Goal: Information Seeking & Learning: Learn about a topic

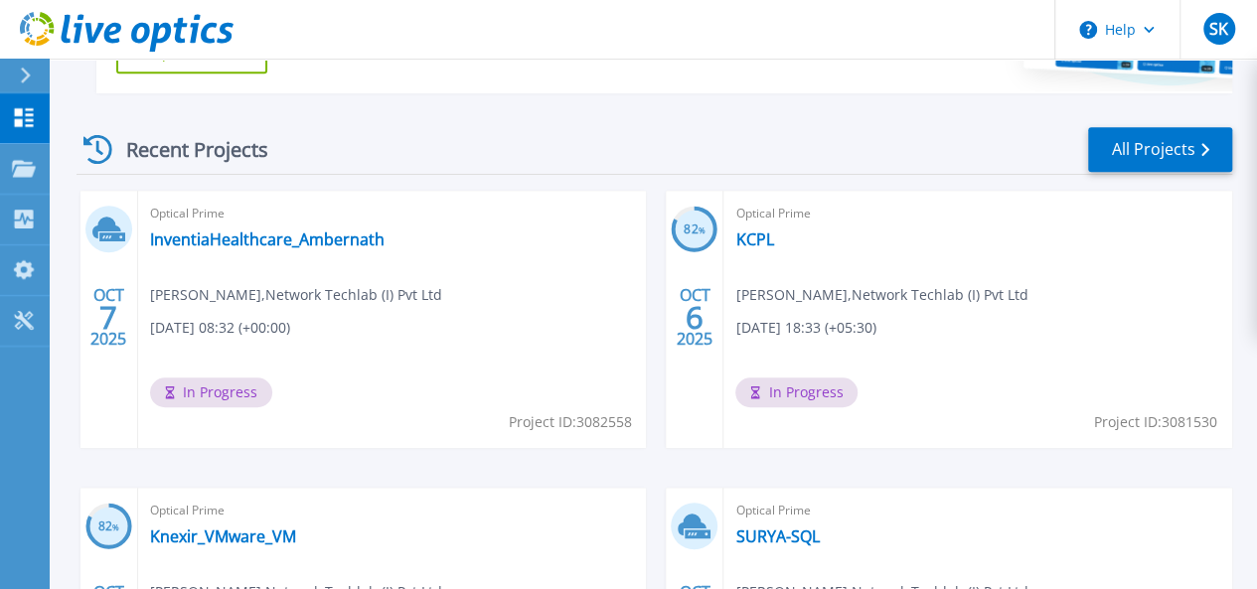
scroll to position [491, 0]
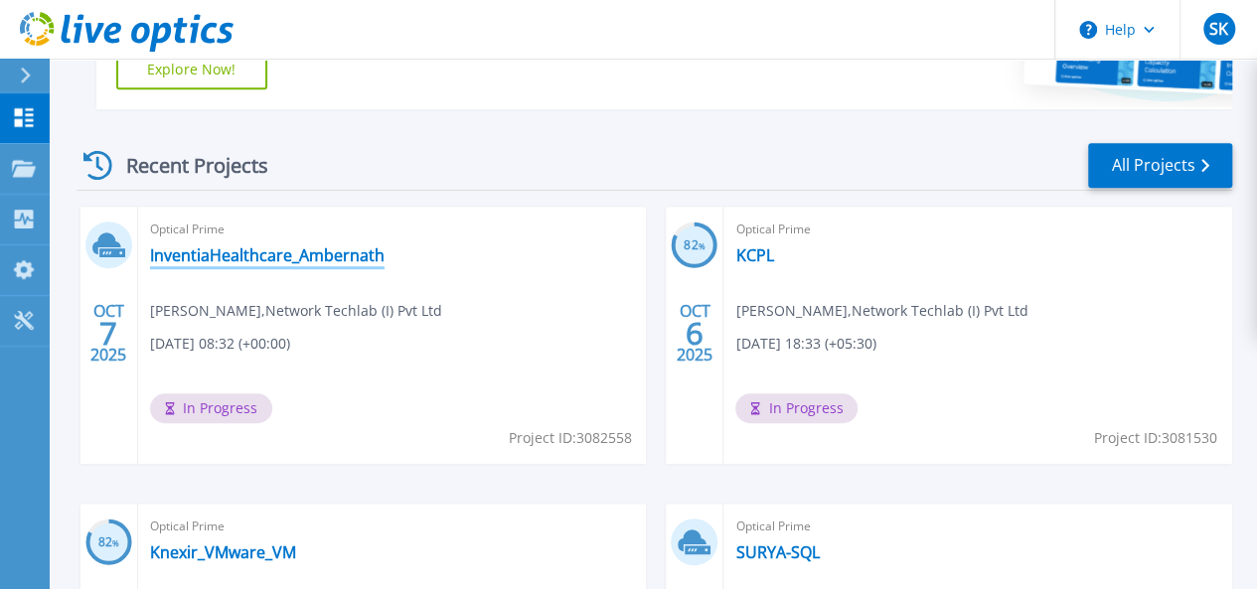
click at [231, 250] on link "InventiaHealthcare_Ambernath" at bounding box center [267, 256] width 235 height 20
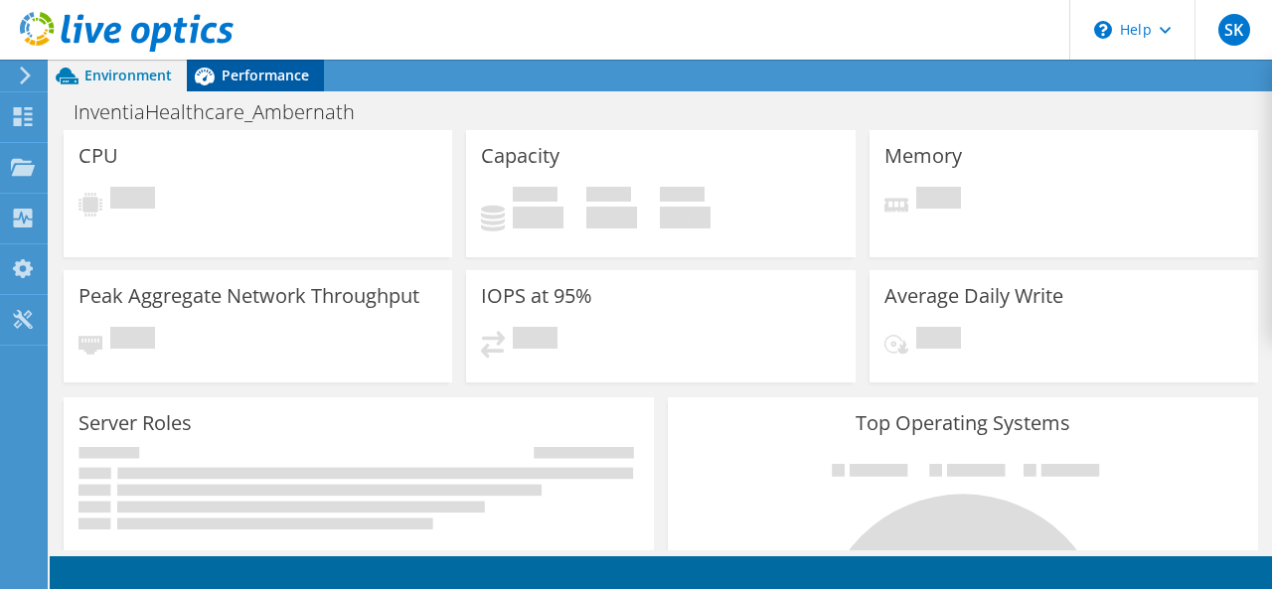
click at [249, 73] on span "Performance" at bounding box center [265, 75] width 87 height 19
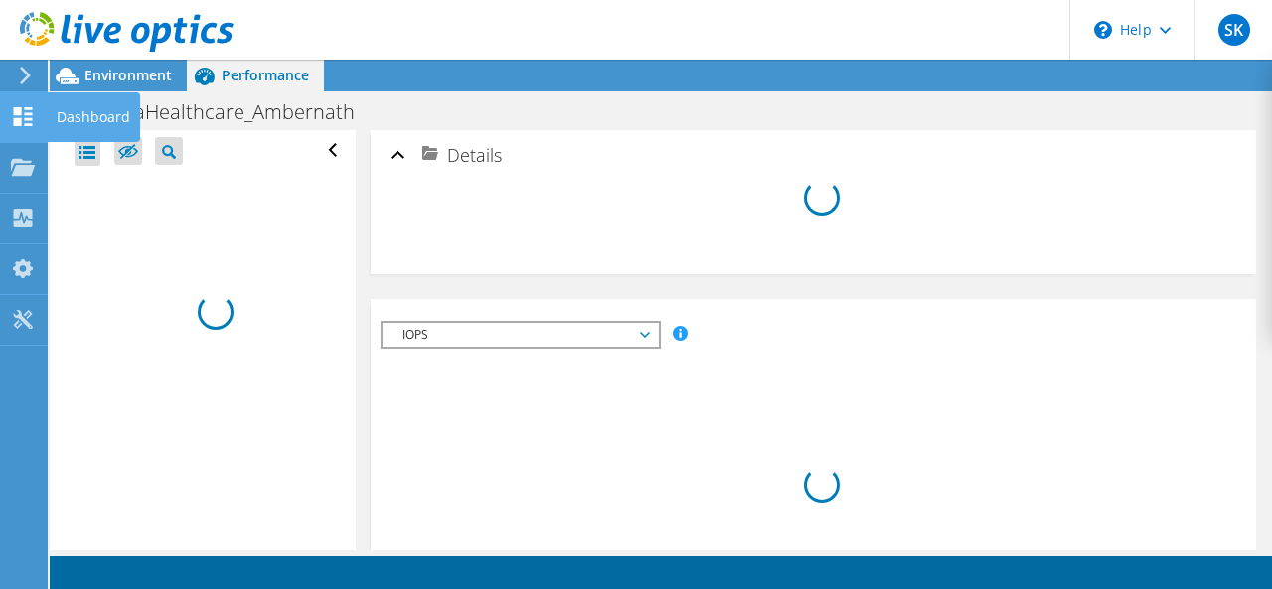
click at [15, 116] on icon at bounding box center [23, 116] width 24 height 19
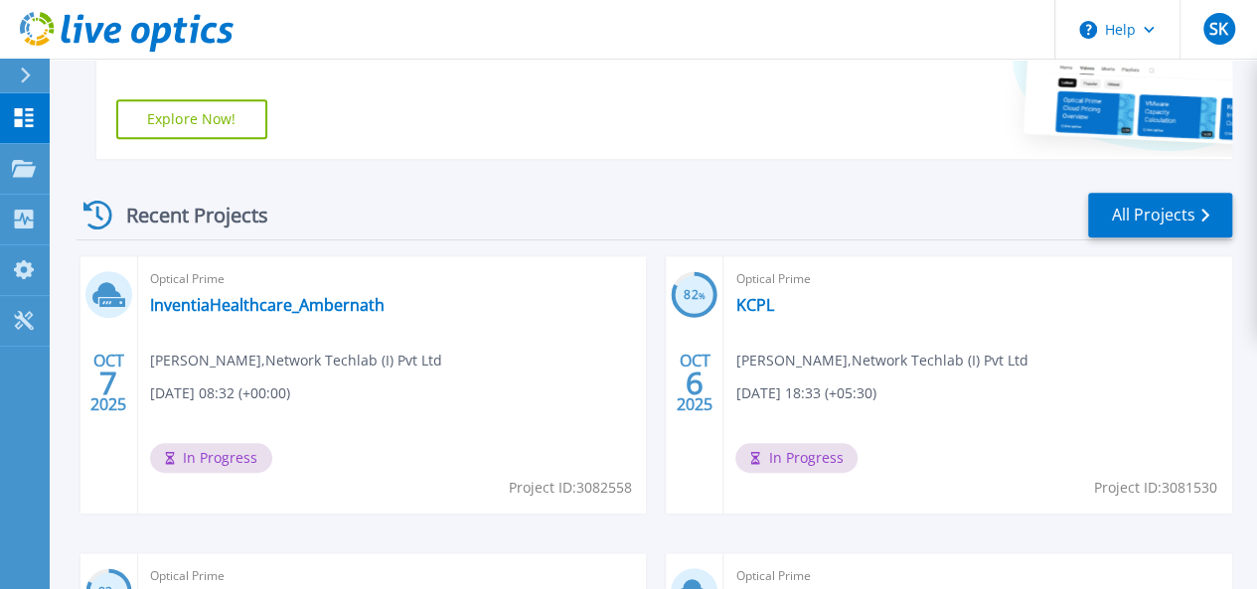
scroll to position [461, 0]
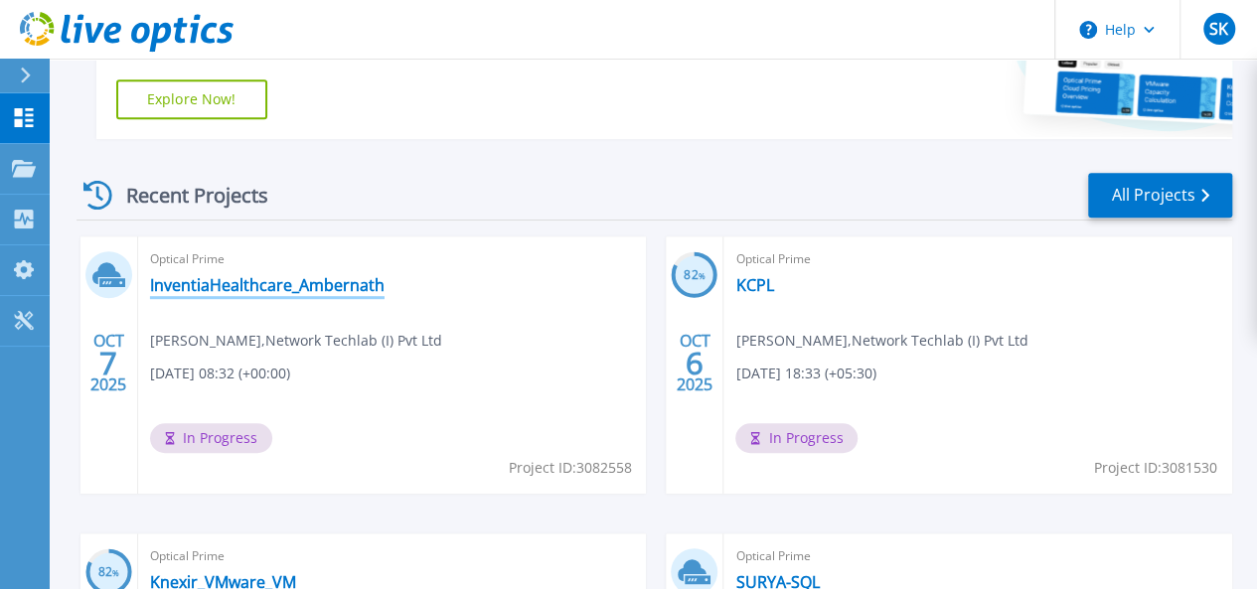
click at [249, 281] on link "InventiaHealthcare_Ambernath" at bounding box center [267, 285] width 235 height 20
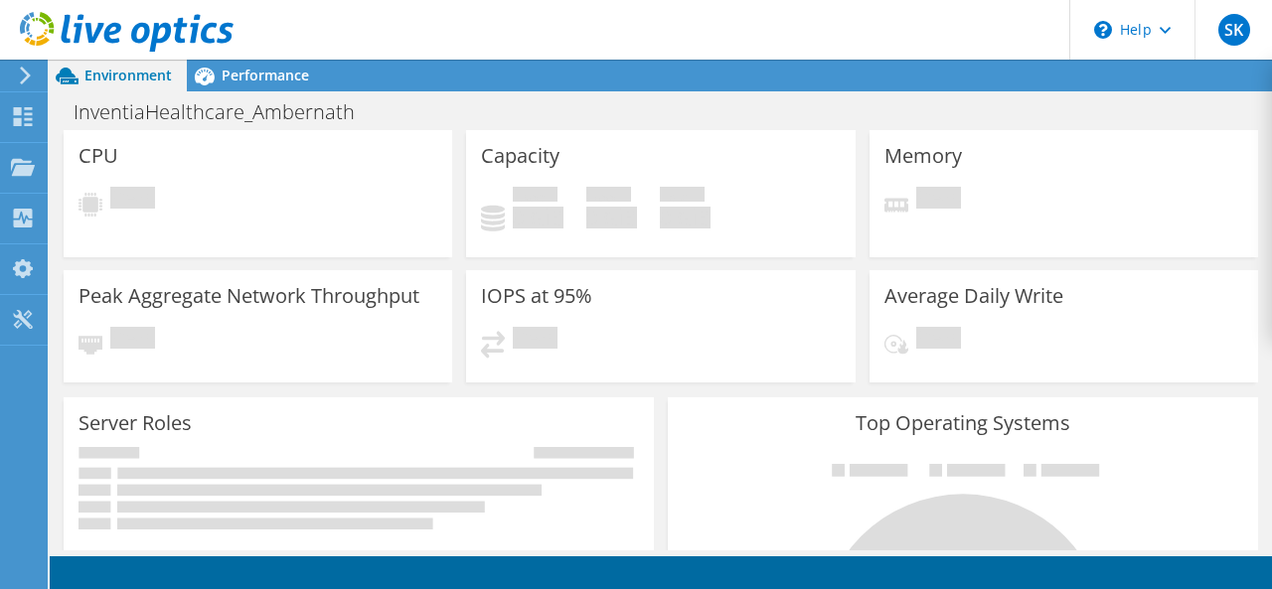
click at [286, 83] on span "Performance" at bounding box center [265, 75] width 87 height 19
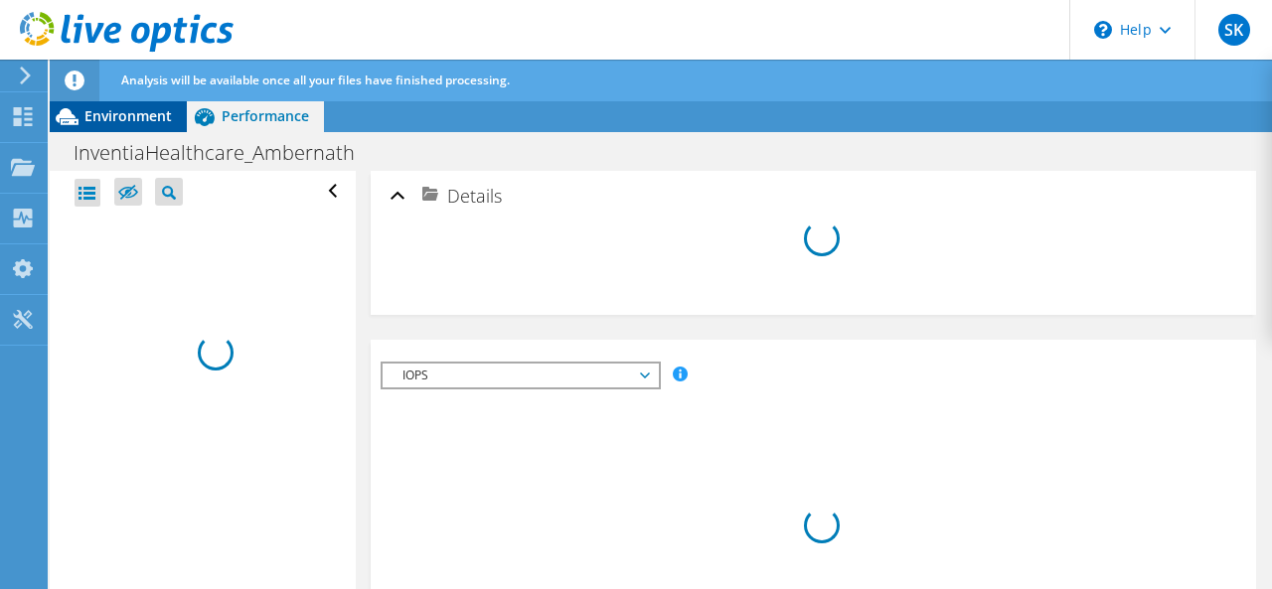
click at [122, 121] on span "Environment" at bounding box center [127, 115] width 87 height 19
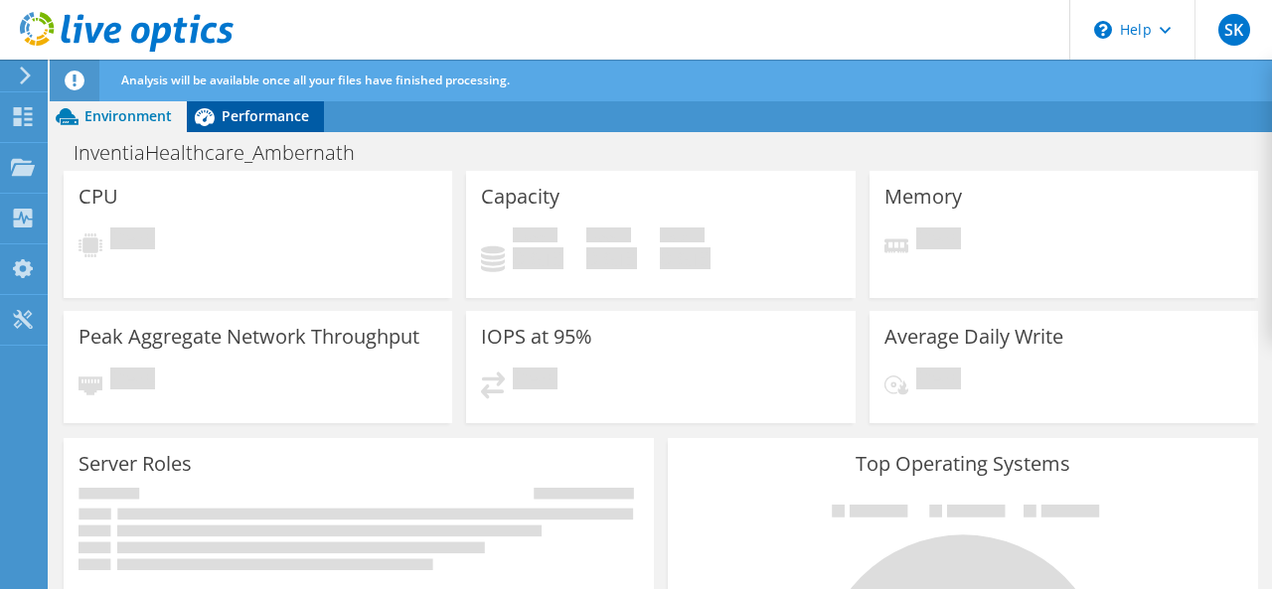
click at [247, 117] on span "Performance" at bounding box center [265, 115] width 87 height 19
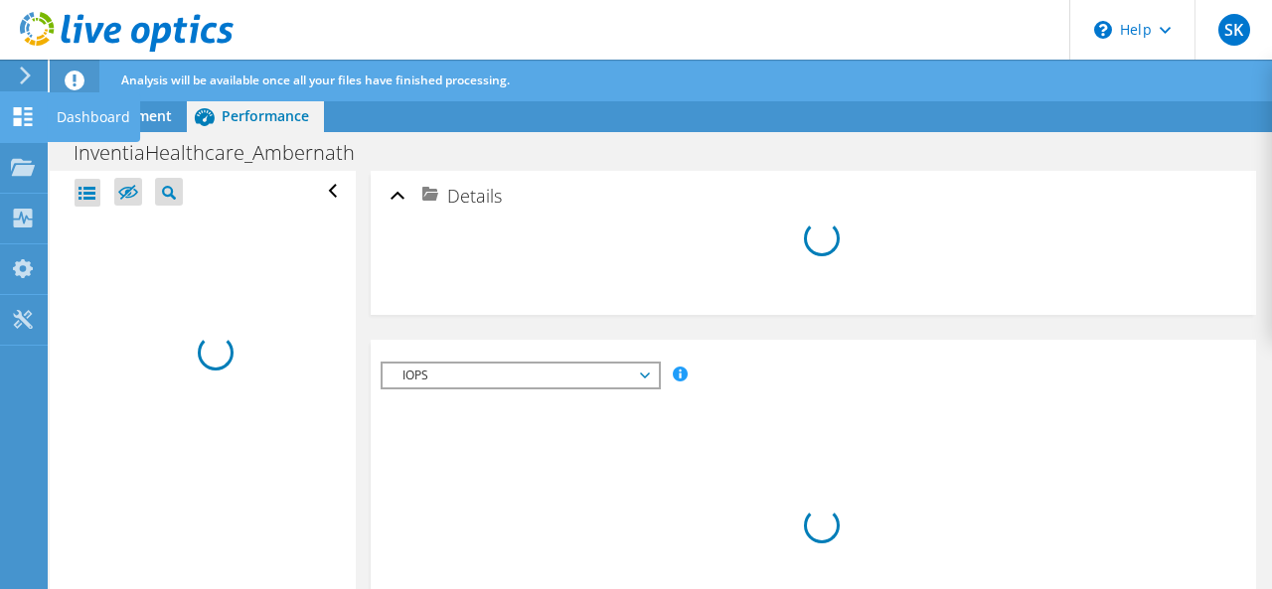
click at [25, 108] on use at bounding box center [23, 116] width 19 height 19
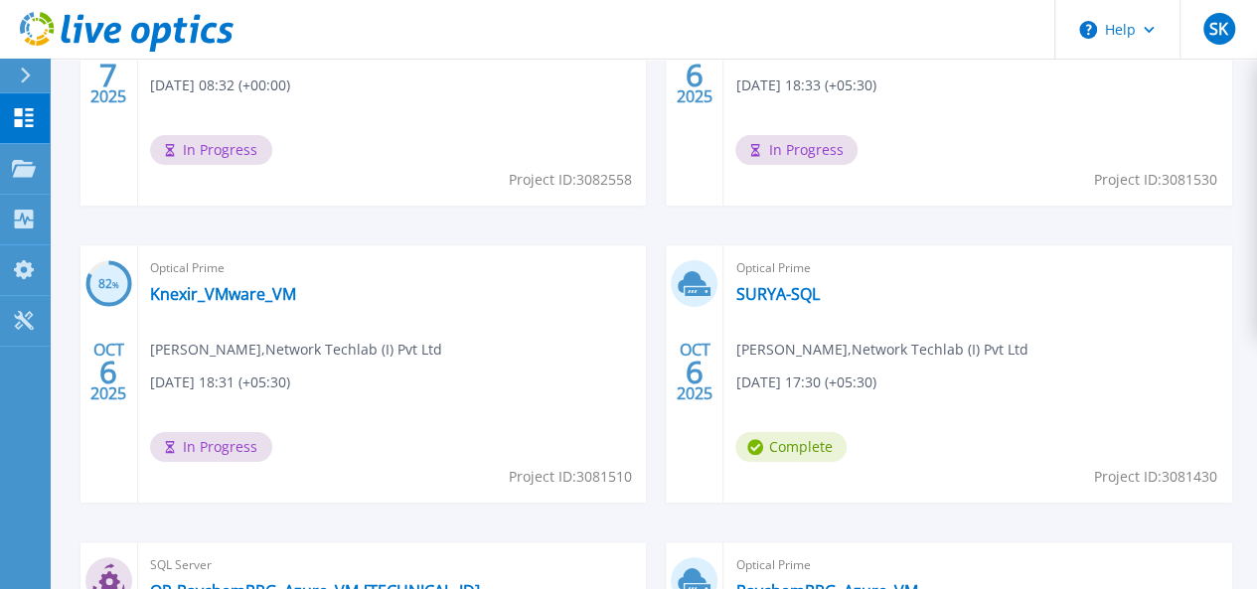
scroll to position [750, 0]
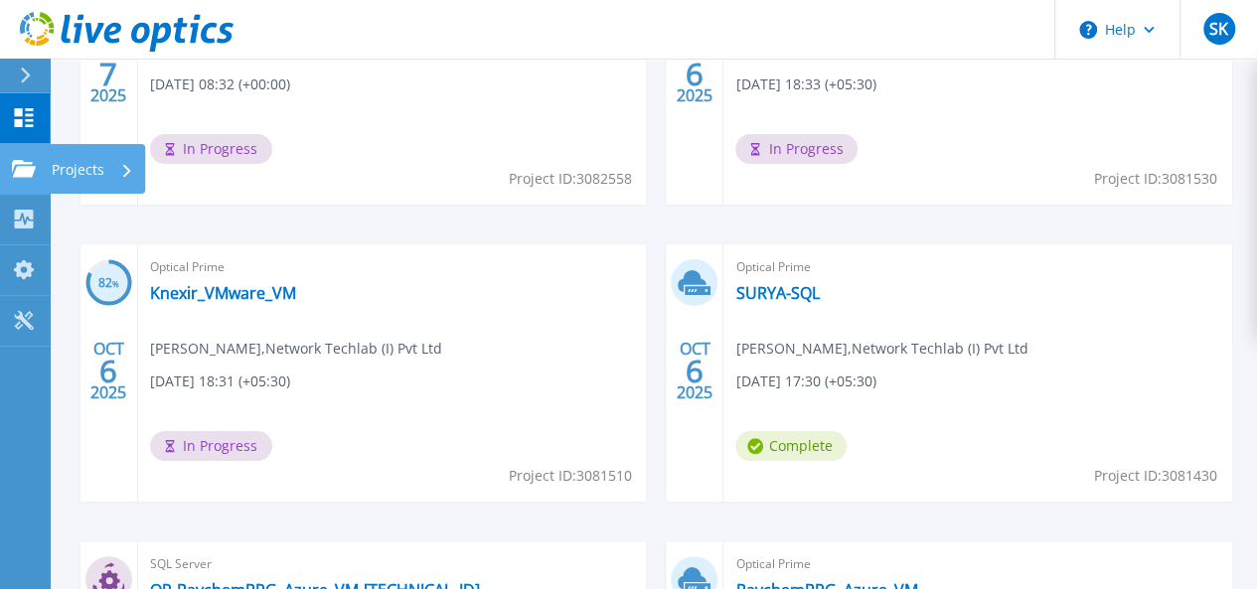
click at [21, 148] on link "Projects Projects" at bounding box center [25, 169] width 50 height 51
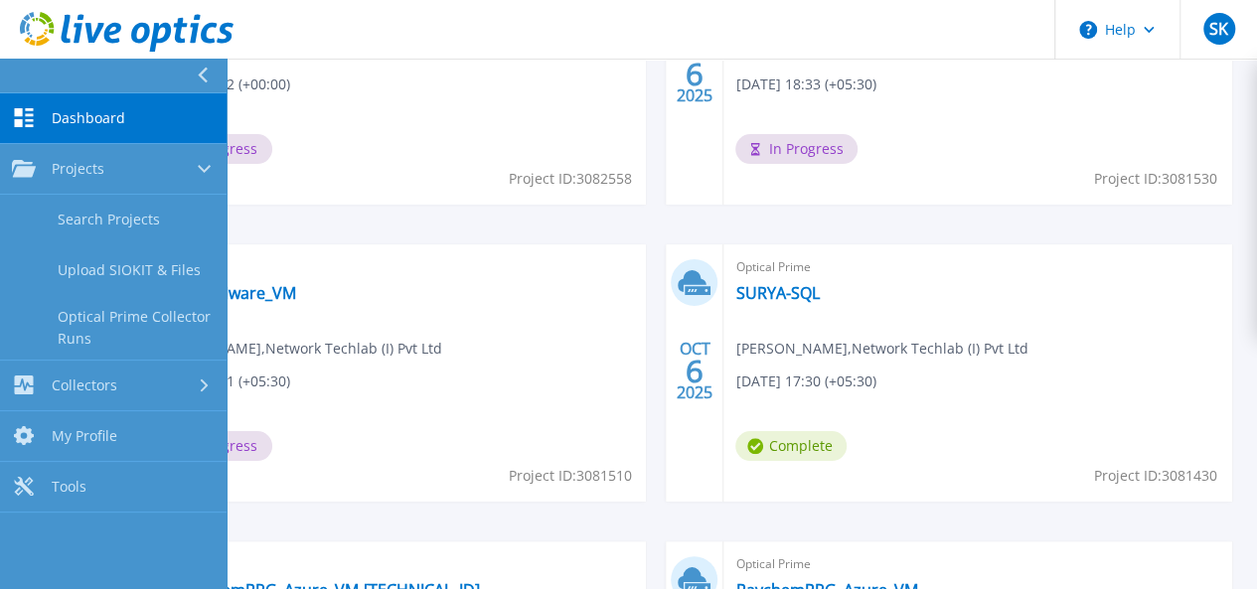
click at [38, 100] on link "Dashboard Dashboard" at bounding box center [113, 118] width 227 height 51
click at [101, 114] on span "Dashboard" at bounding box center [89, 118] width 74 height 18
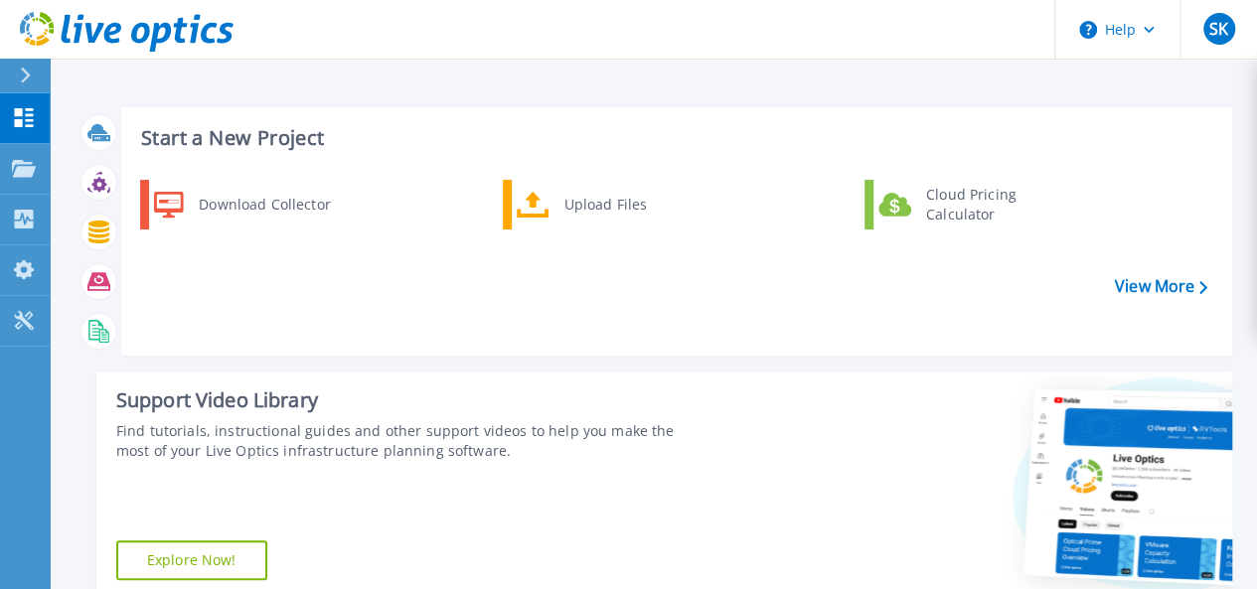
scroll to position [515, 0]
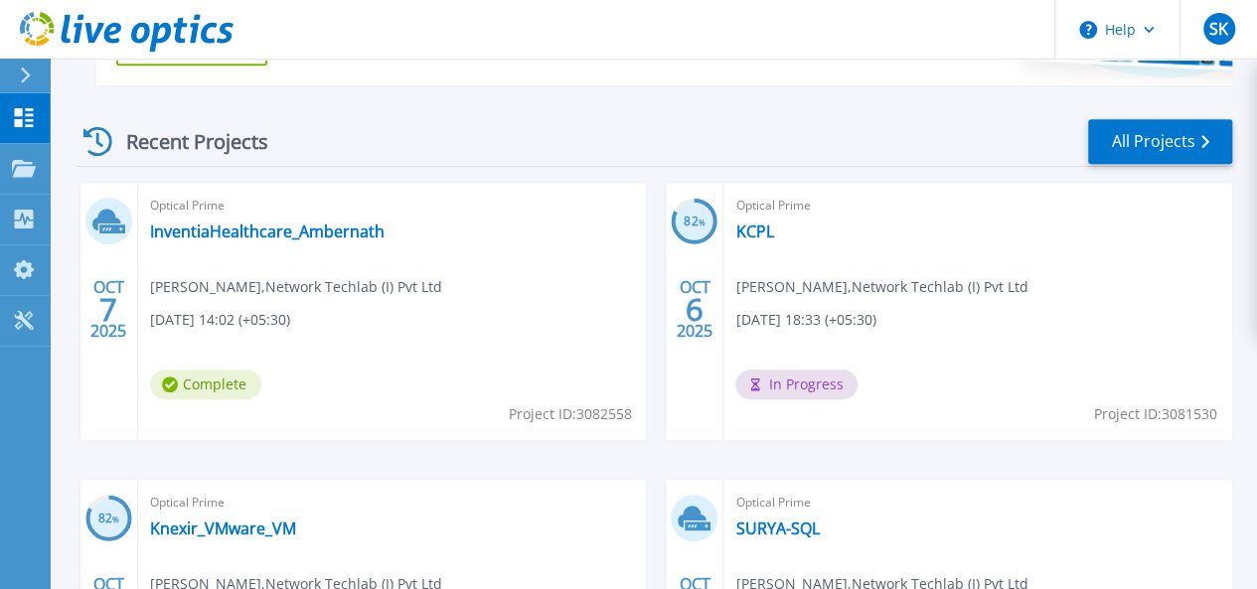
click at [304, 208] on span "Optical Prime" at bounding box center [392, 206] width 485 height 22
click at [293, 222] on link "InventiaHealthcare_Ambernath" at bounding box center [267, 232] width 235 height 20
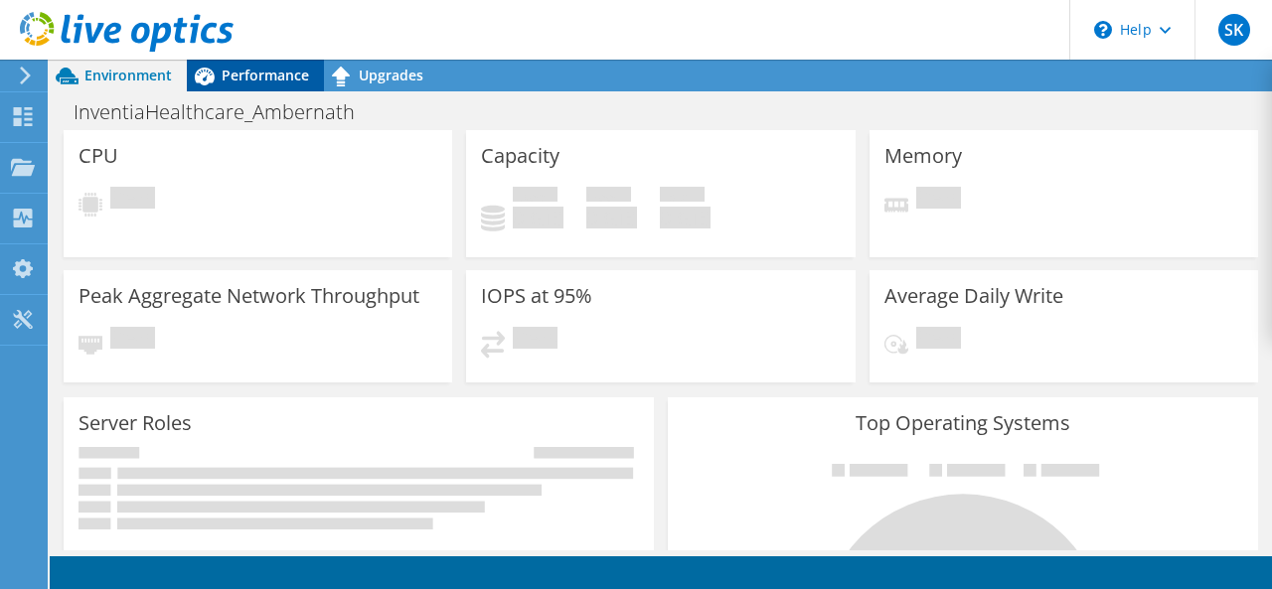
click at [270, 76] on span "Performance" at bounding box center [265, 75] width 87 height 19
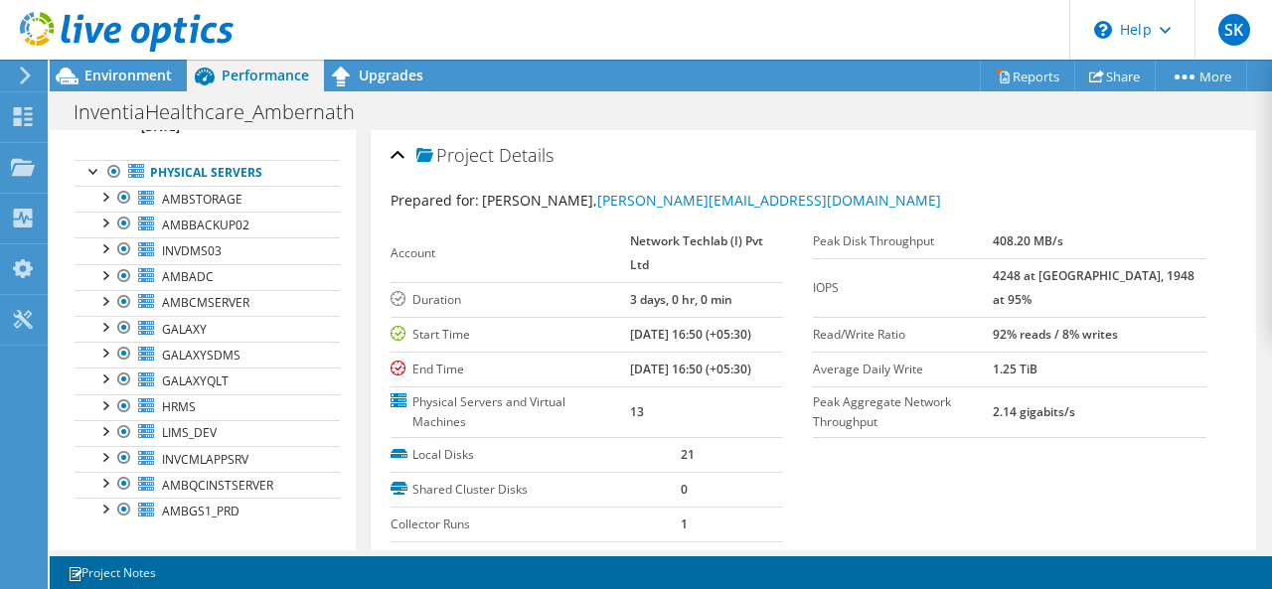
scroll to position [97, 0]
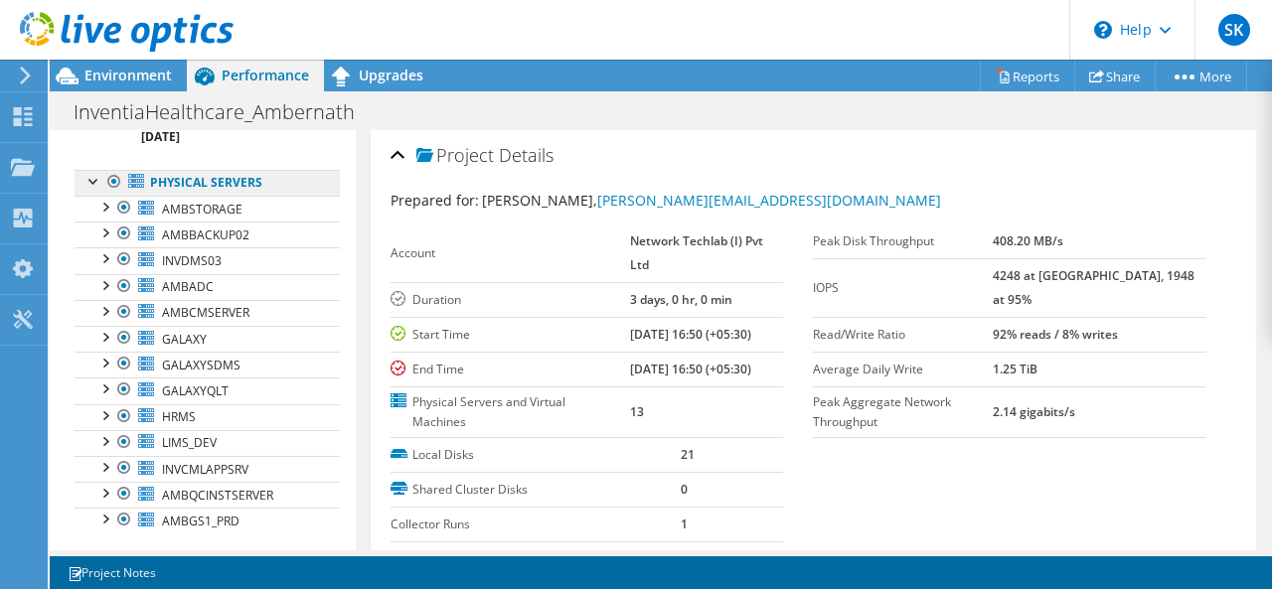
click at [223, 180] on link "Physical Servers" at bounding box center [207, 183] width 265 height 26
click at [94, 42] on icon at bounding box center [127, 32] width 214 height 41
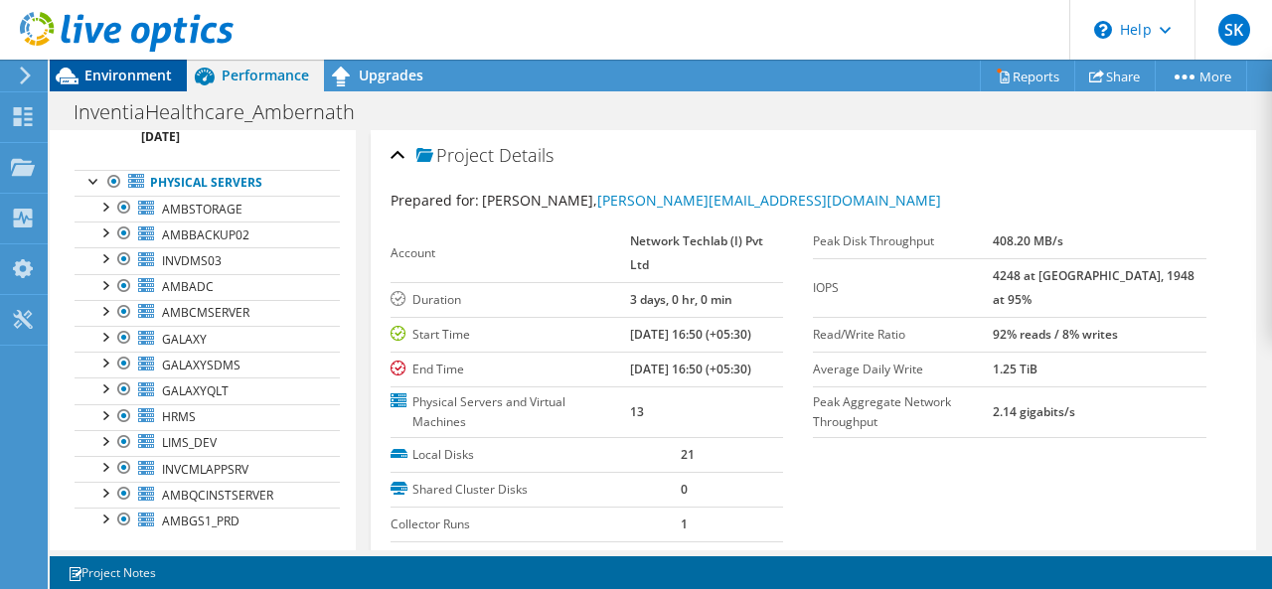
click at [103, 71] on span "Environment" at bounding box center [127, 75] width 87 height 19
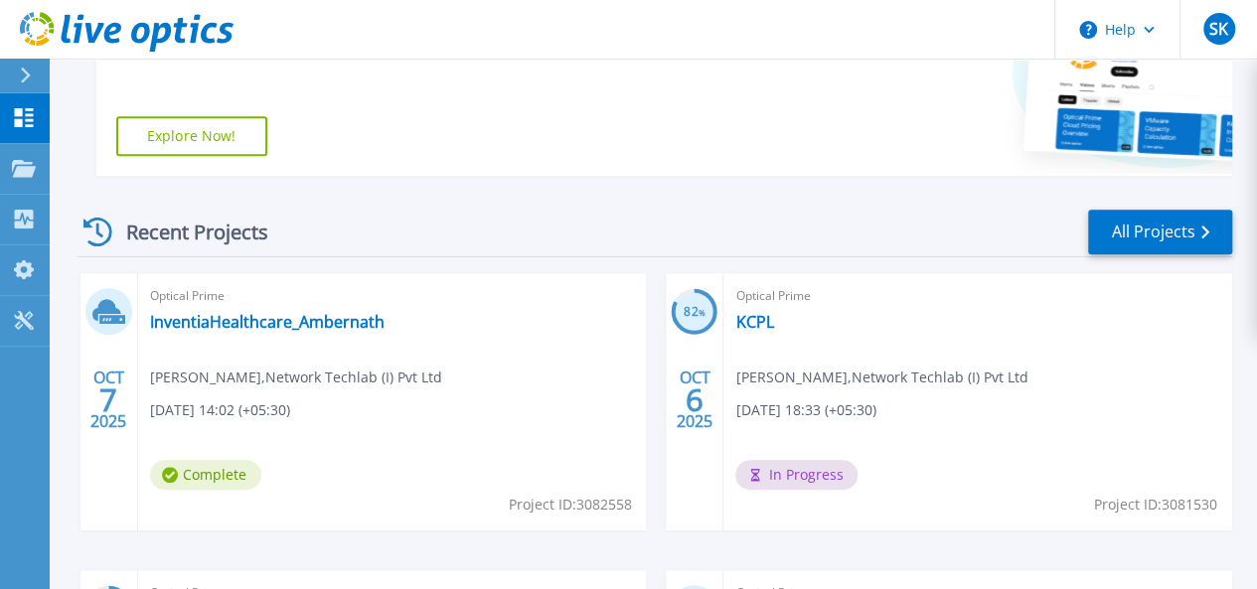
scroll to position [442, 0]
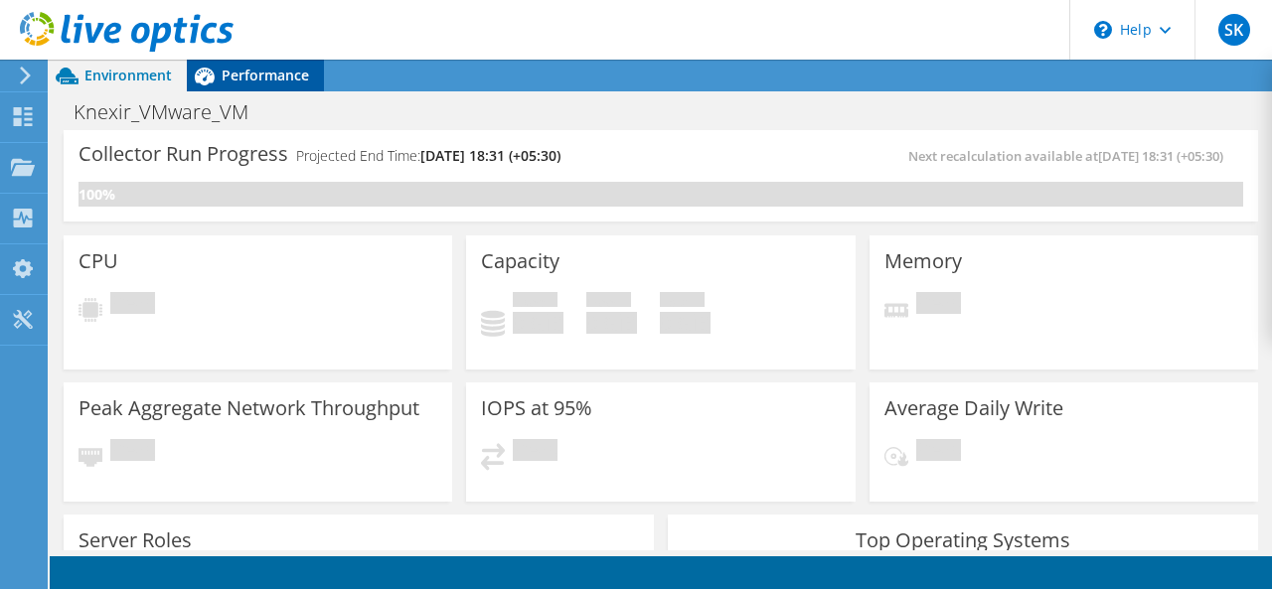
click at [223, 70] on span "Performance" at bounding box center [265, 75] width 87 height 19
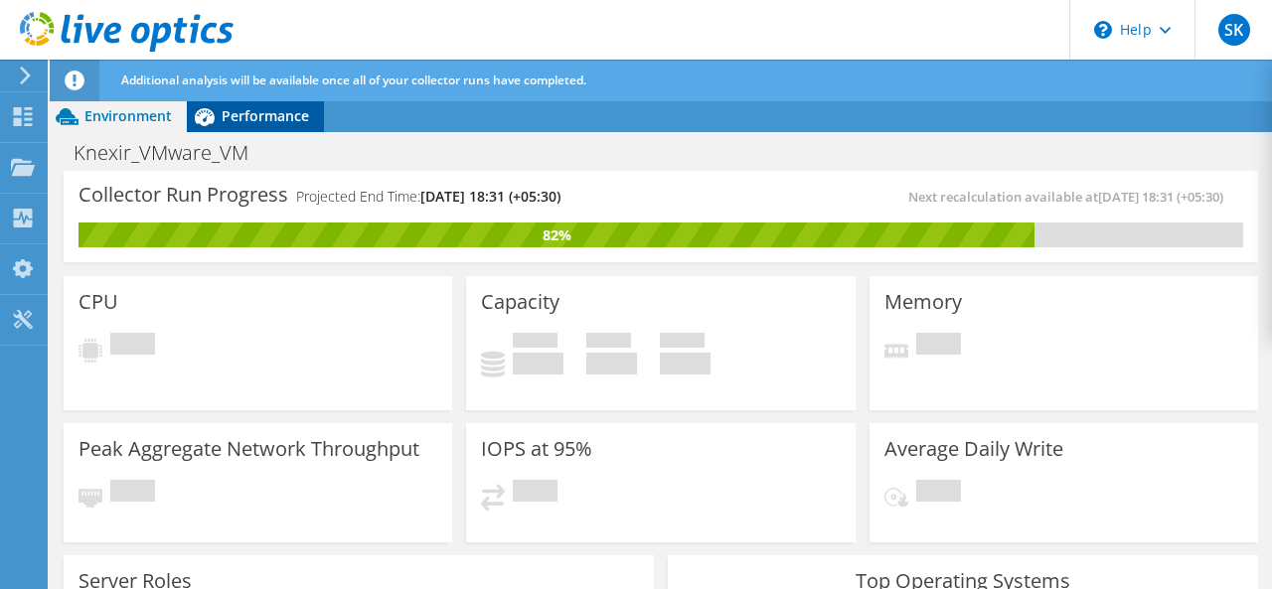
click at [245, 125] on div "Performance" at bounding box center [255, 116] width 137 height 32
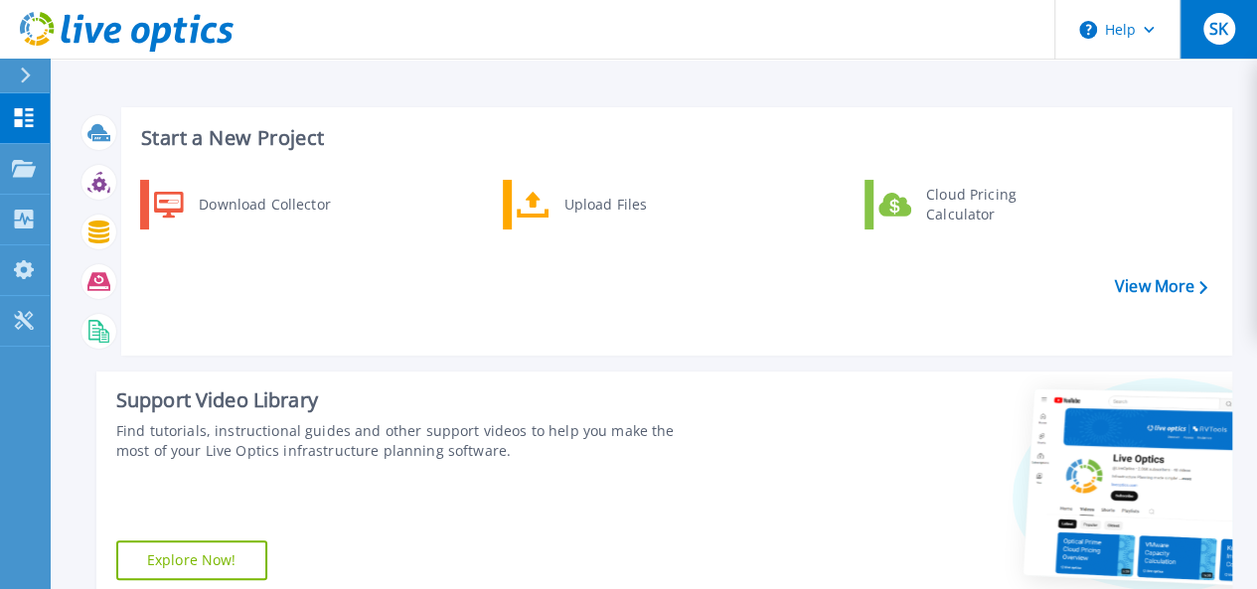
click at [1216, 42] on div "SK" at bounding box center [1220, 29] width 32 height 32
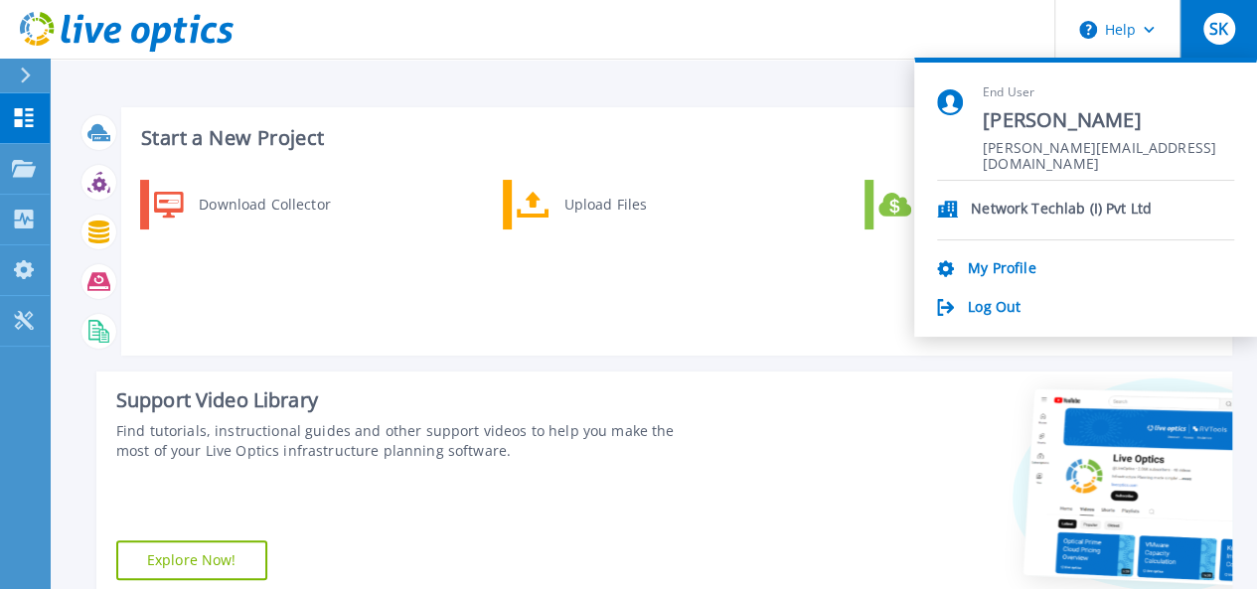
click at [1081, 107] on span "[PERSON_NAME]" at bounding box center [1108, 120] width 251 height 27
